Goal: Find specific page/section: Find specific page/section

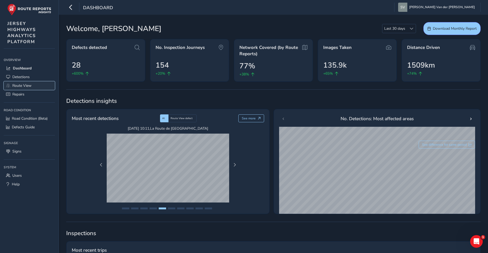
click at [24, 86] on span "Route View" at bounding box center [21, 85] width 19 height 5
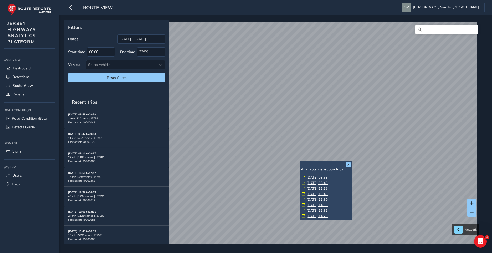
click at [315, 179] on link "[DATE] 08:38" at bounding box center [317, 177] width 21 height 5
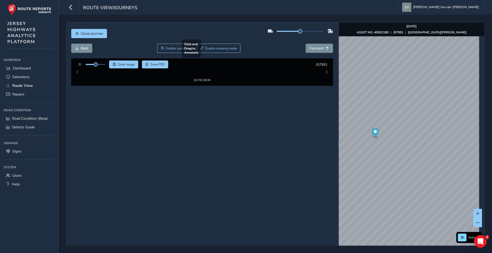
drag, startPoint x: 222, startPoint y: 133, endPoint x: 225, endPoint y: 113, distance: 20.1
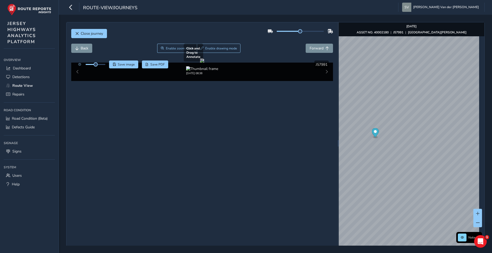
click at [204, 63] on div at bounding box center [202, 60] width 4 height 4
click at [314, 50] on span "Forward" at bounding box center [316, 48] width 14 height 5
click at [314, 49] on span "Forward" at bounding box center [316, 48] width 14 height 5
click at [313, 49] on span "Forward" at bounding box center [316, 48] width 14 height 5
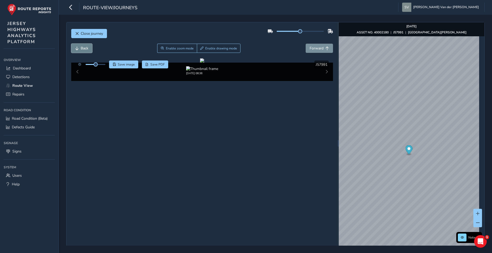
click at [83, 50] on span "Back" at bounding box center [85, 48] width 8 height 5
click at [318, 49] on span "Forward" at bounding box center [316, 48] width 14 height 5
